Goal: Check status

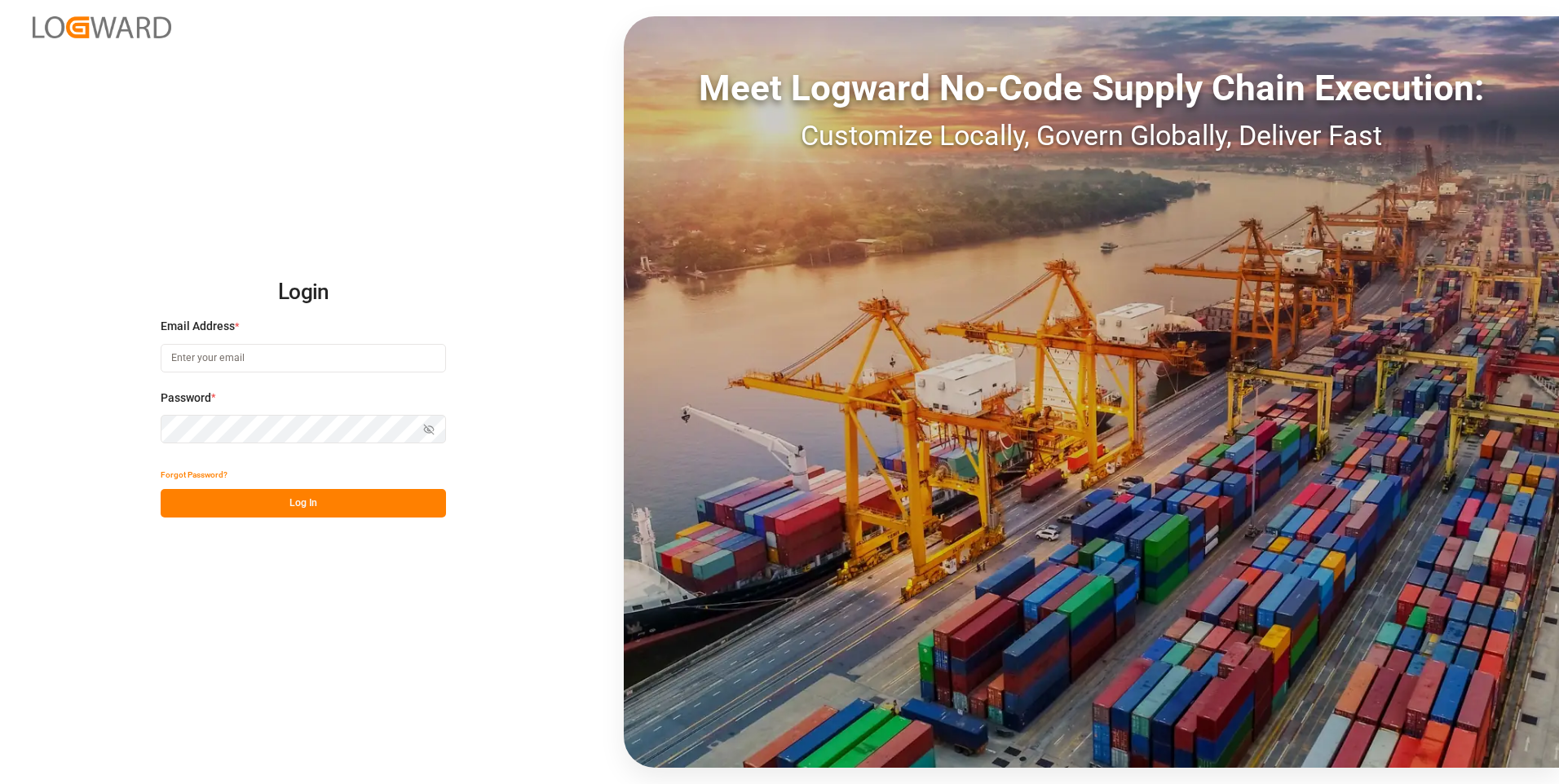
type input "[EMAIL_ADDRESS][DOMAIN_NAME]"
click at [228, 509] on button "Log In" at bounding box center [303, 504] width 286 height 29
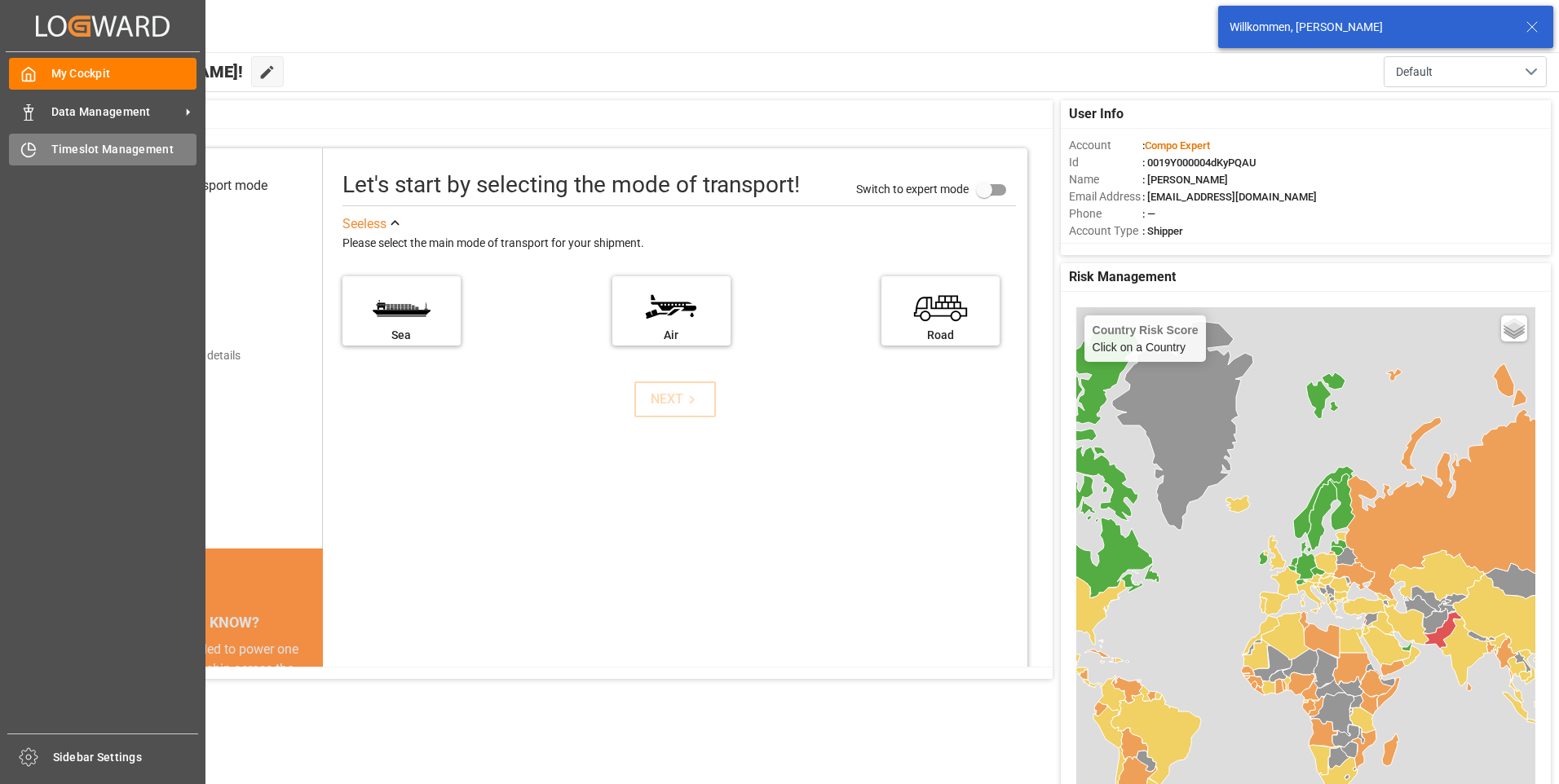
click at [37, 146] on div "Timeslot Management Timeslot Management" at bounding box center [103, 150] width 188 height 32
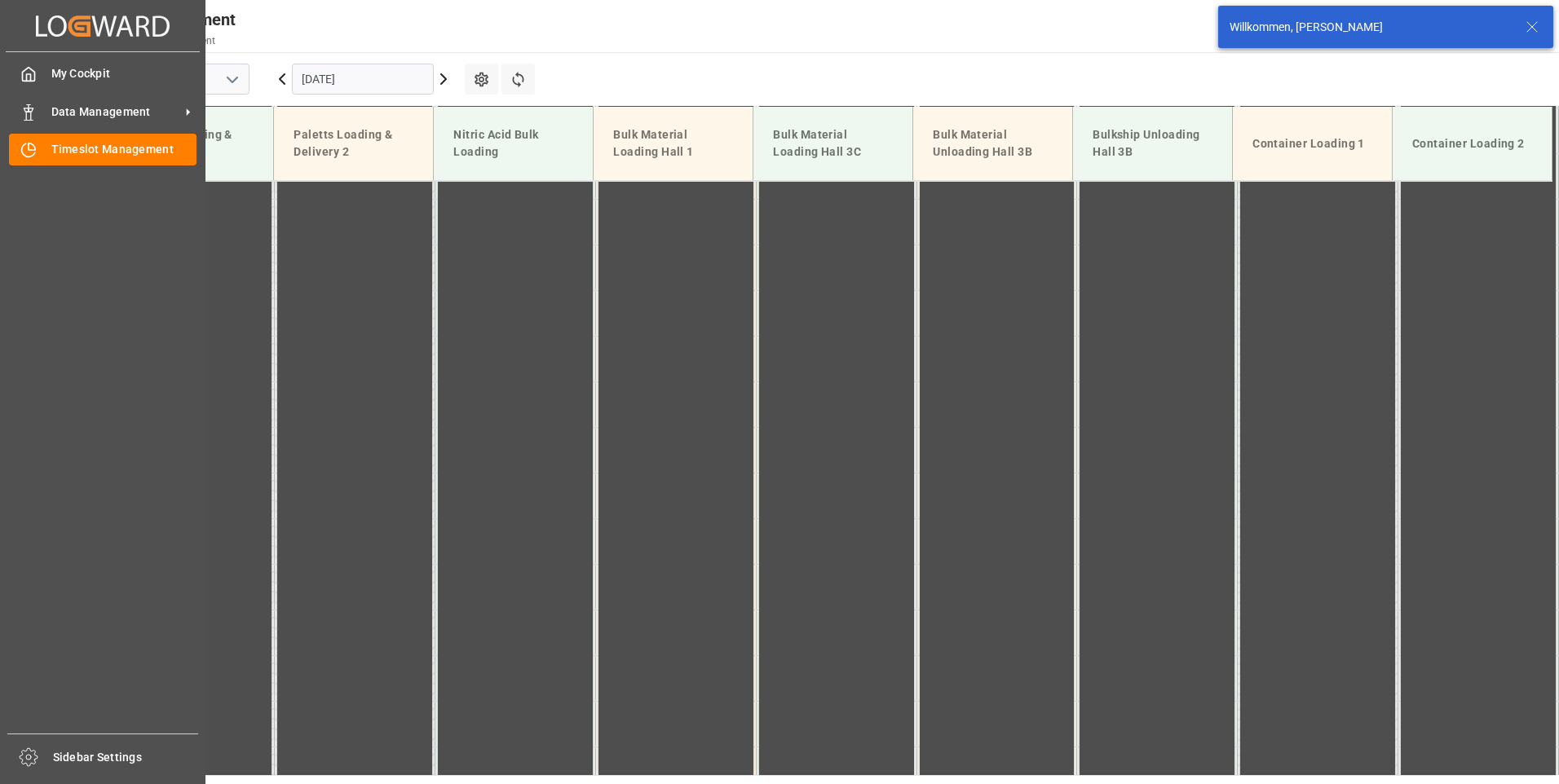
scroll to position [1102, 0]
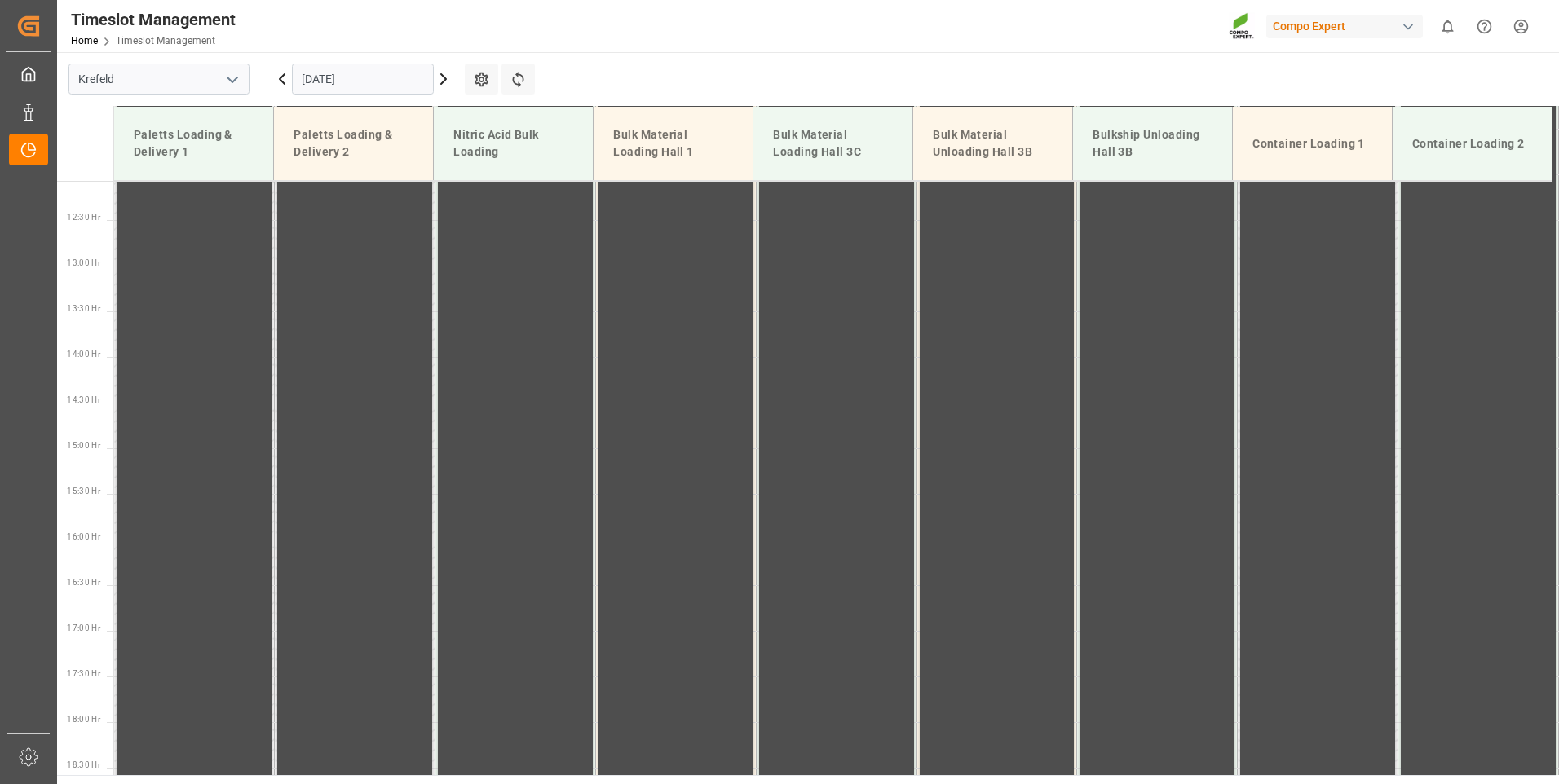
click at [444, 82] on icon at bounding box center [444, 79] width 5 height 10
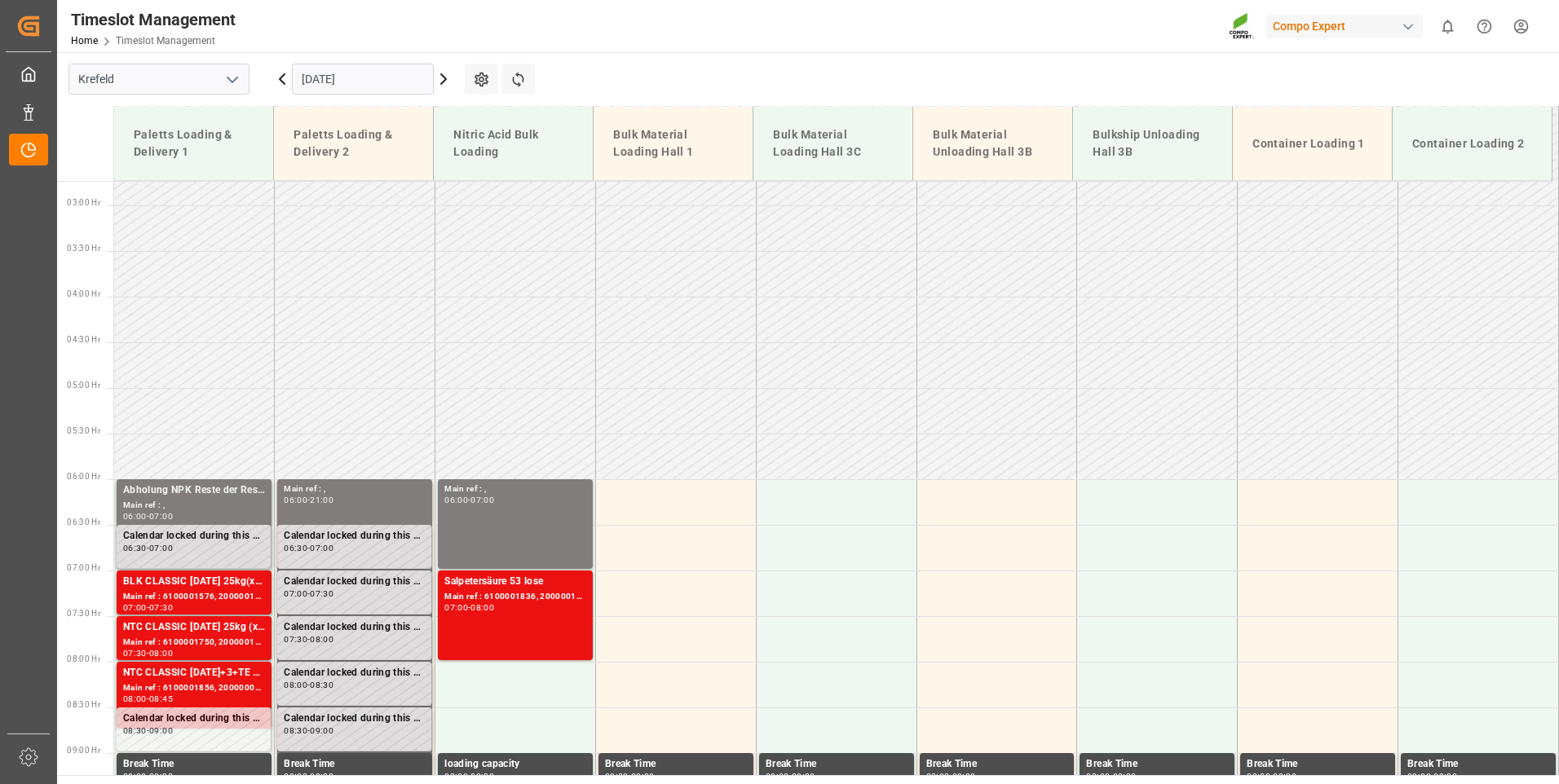
scroll to position [287, 0]
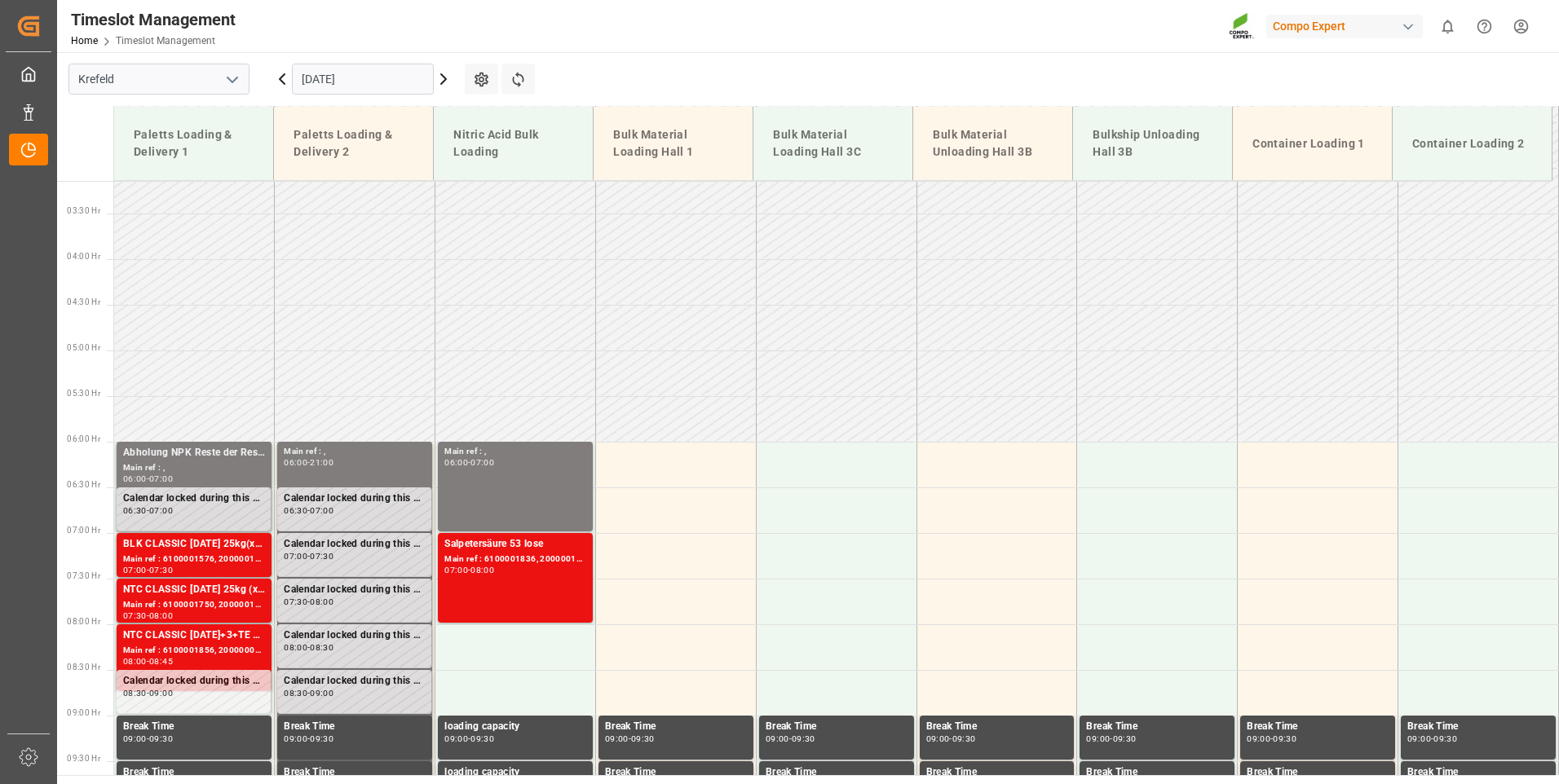
click at [446, 75] on icon at bounding box center [443, 78] width 19 height 19
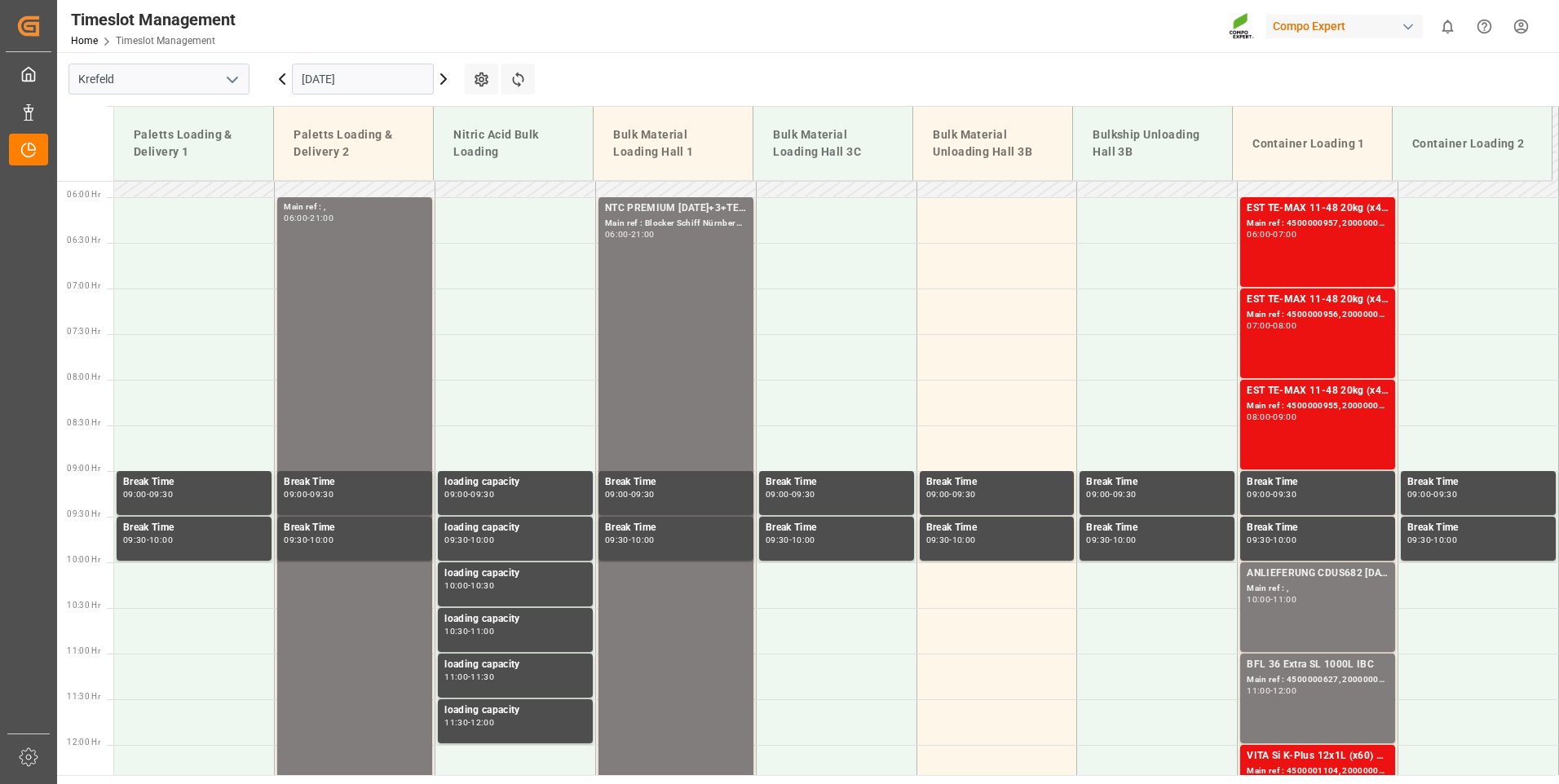
scroll to position [450, 0]
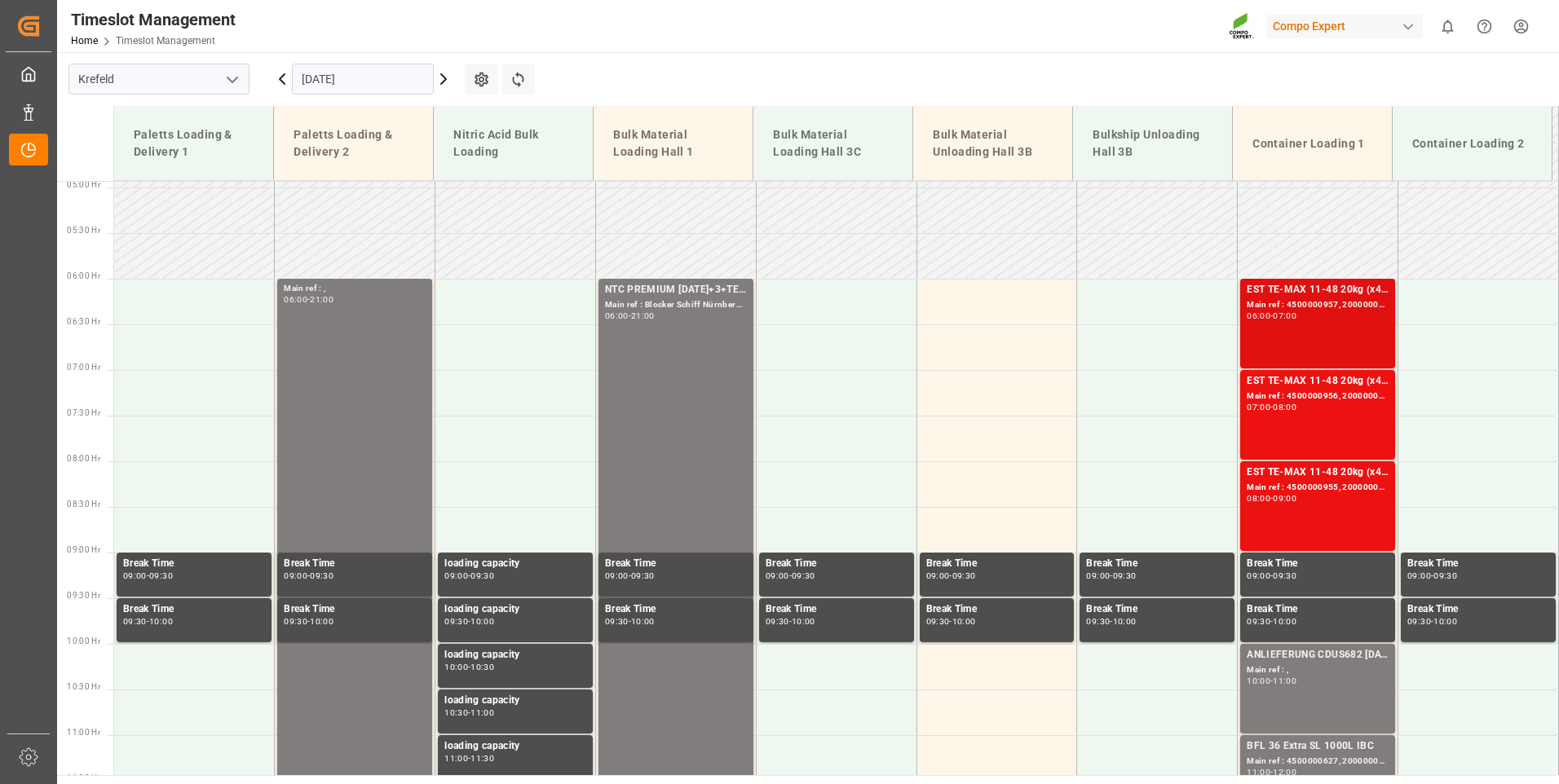
click at [1295, 352] on div "EST TE-MAX 11-48 20kg (x45) ES, PT MTO Main ref : 4500000957, 2000000378 06:00 …" at bounding box center [1317, 323] width 141 height 83
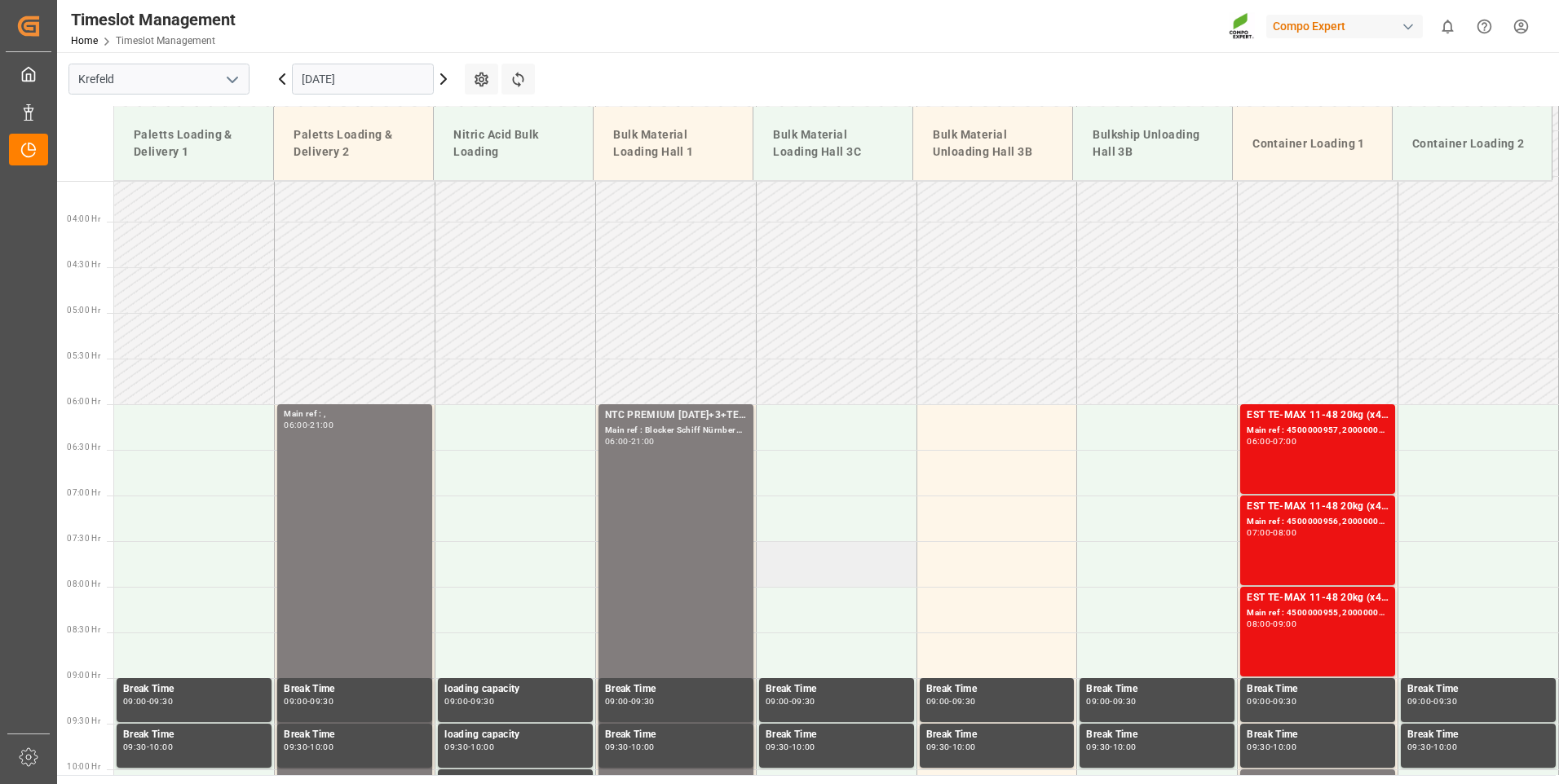
scroll to position [287, 0]
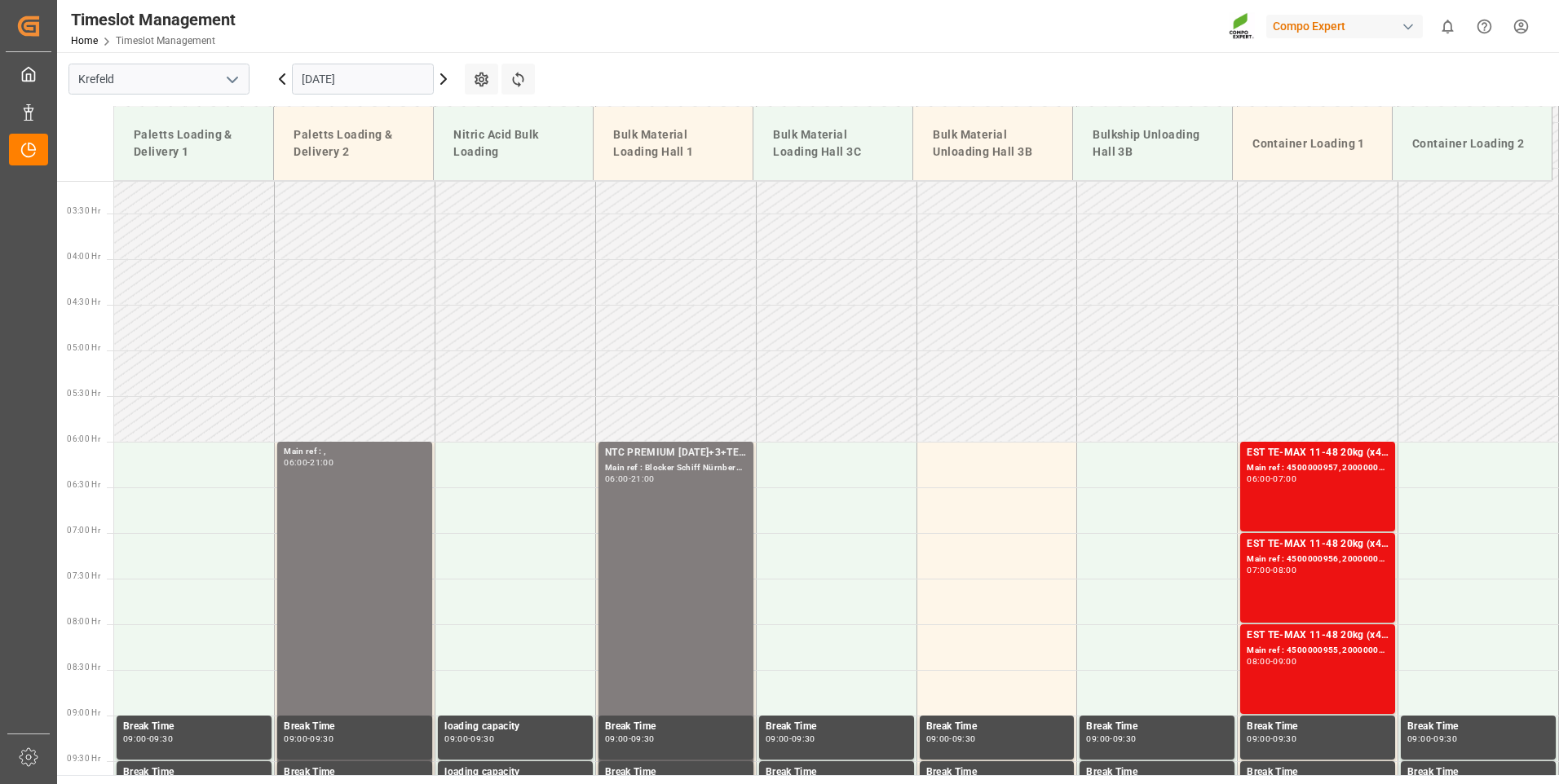
click at [441, 84] on icon at bounding box center [444, 79] width 5 height 10
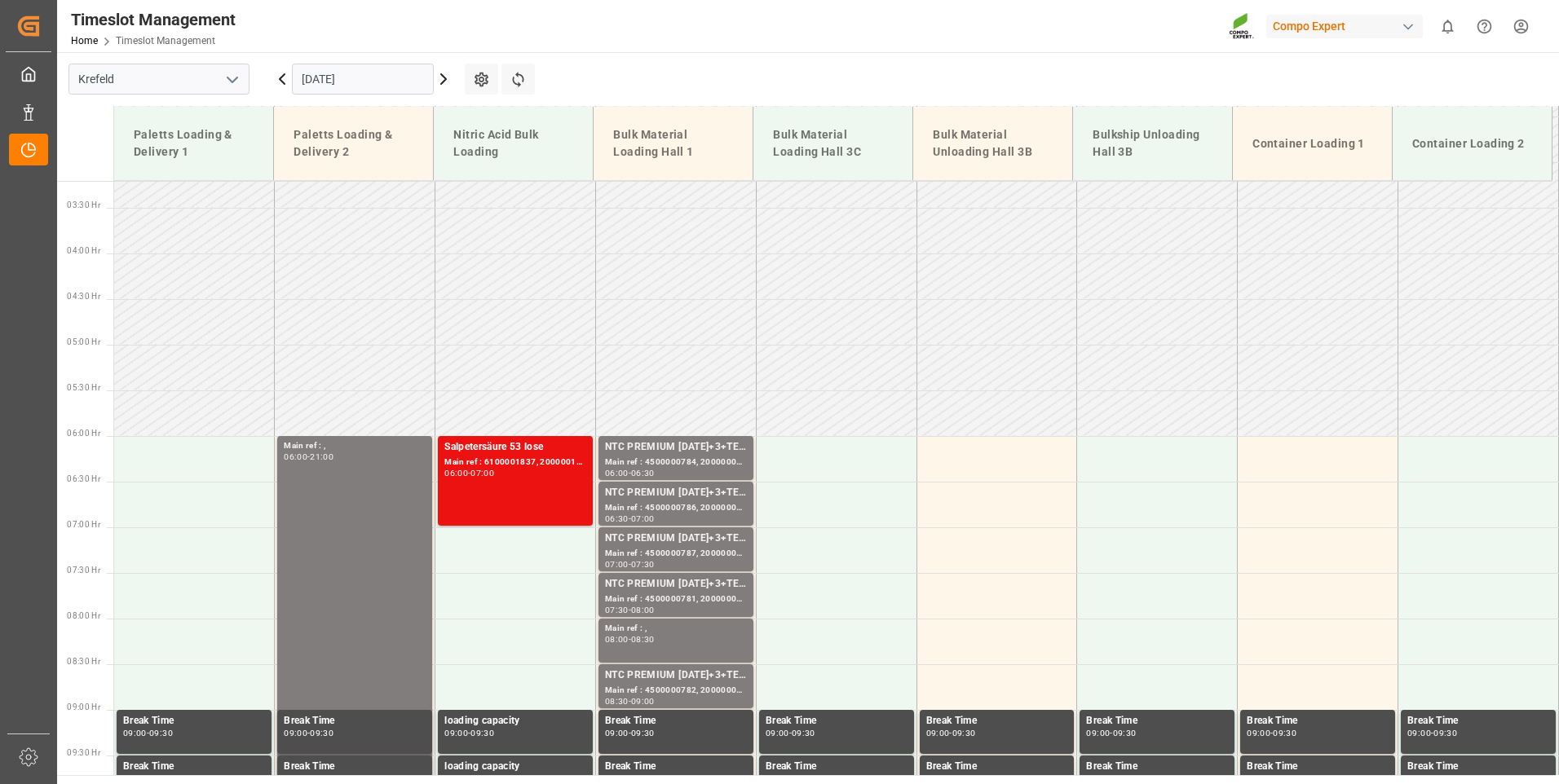
scroll to position [42, 0]
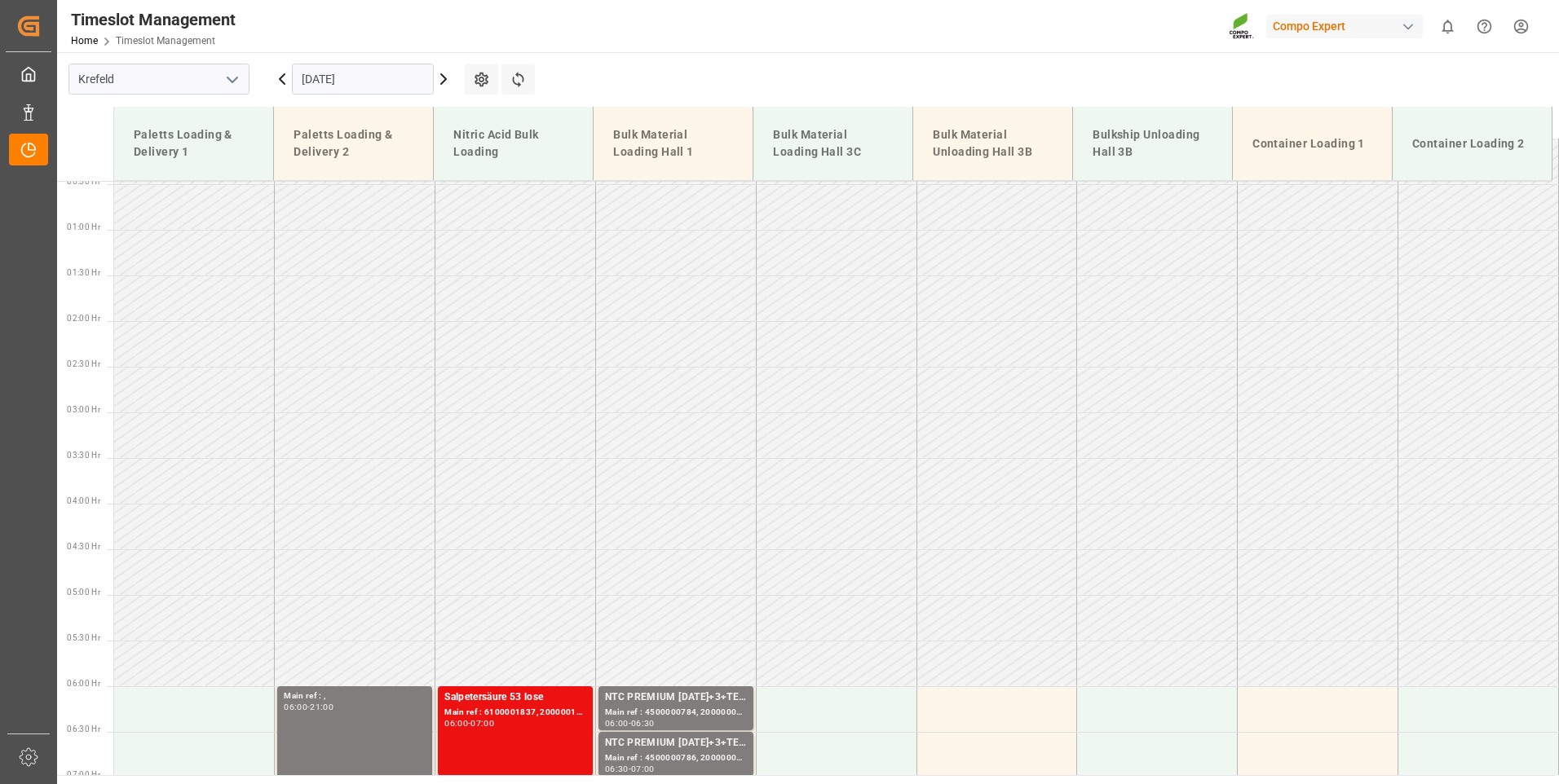
click at [444, 76] on icon at bounding box center [443, 78] width 19 height 19
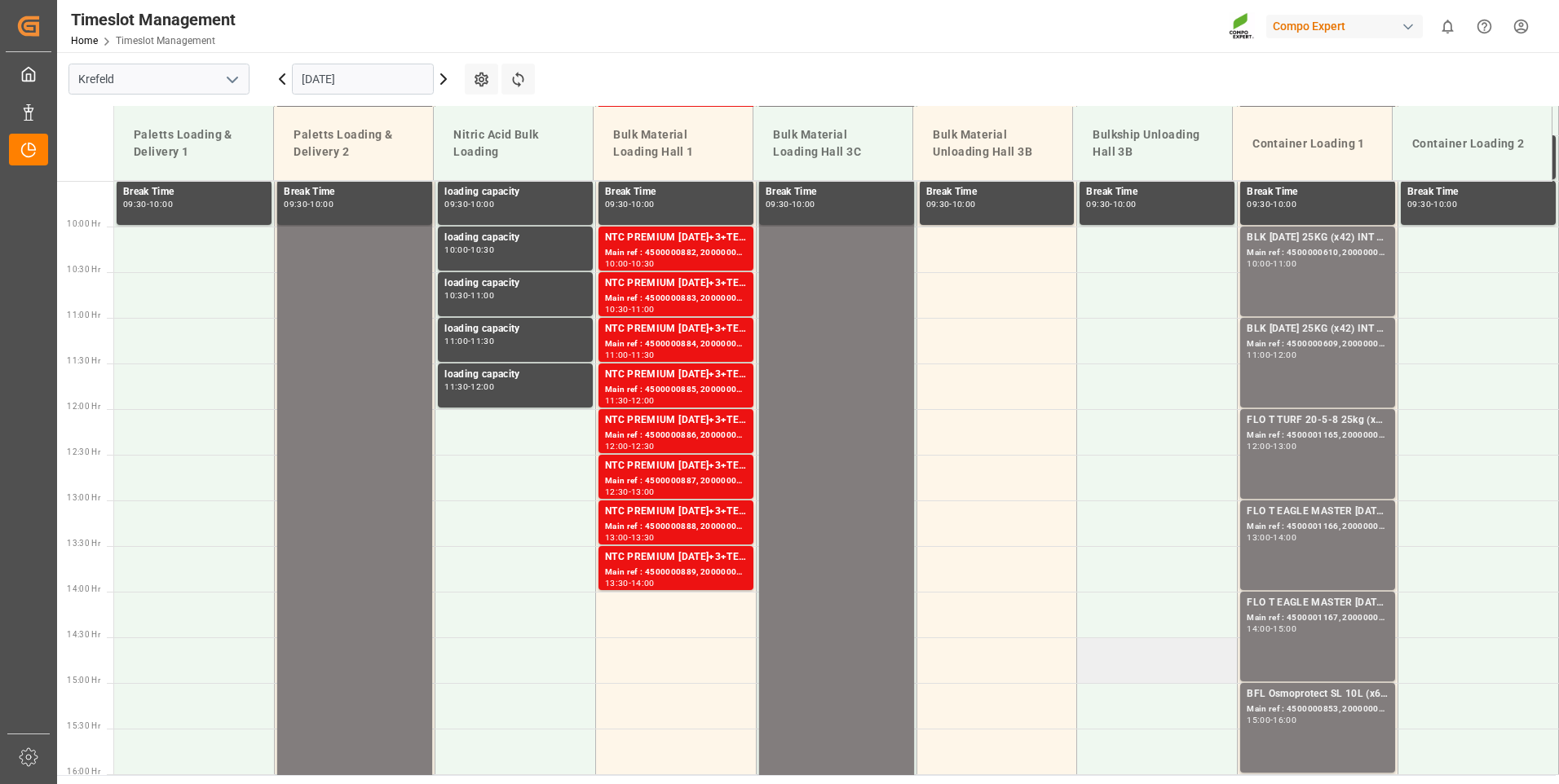
scroll to position [939, 0]
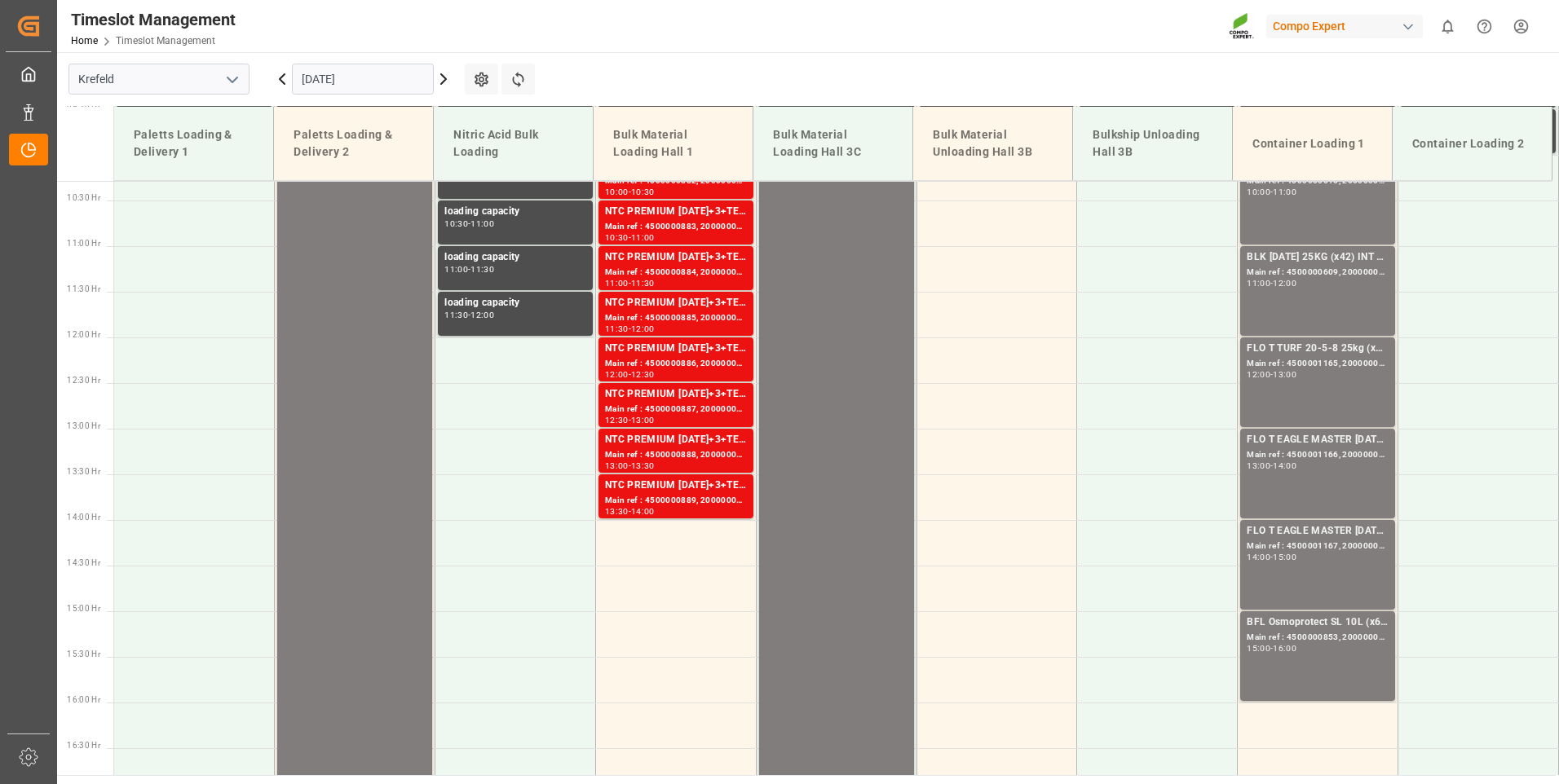
click at [441, 74] on icon at bounding box center [444, 79] width 5 height 10
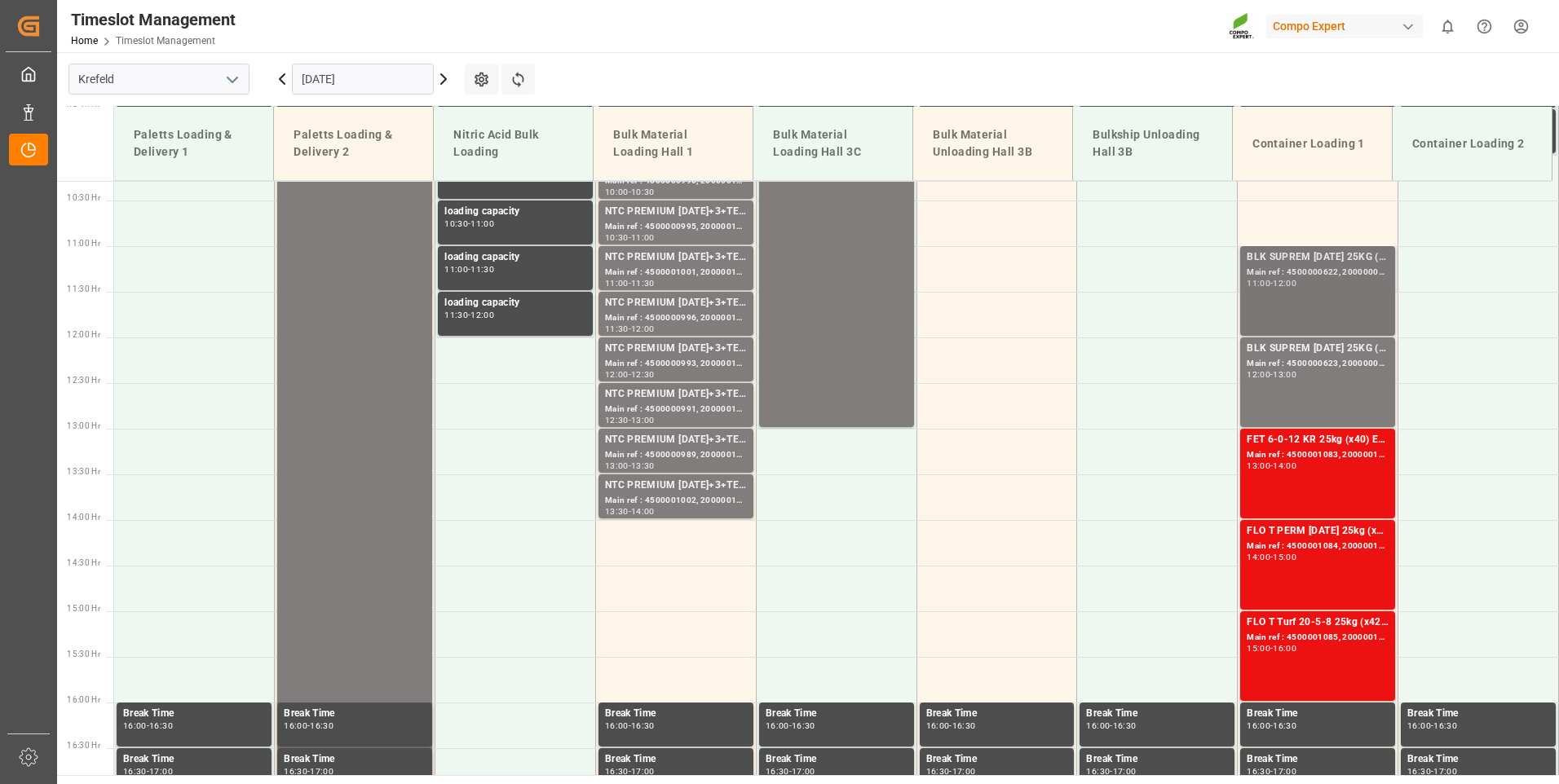
click at [1267, 313] on div "BLK SUPREM [DATE] 25KG (x42) INT MTO Main ref : 4500000622, 2000000565 11:00 - …" at bounding box center [1317, 291] width 141 height 83
